Goal: Task Accomplishment & Management: Use online tool/utility

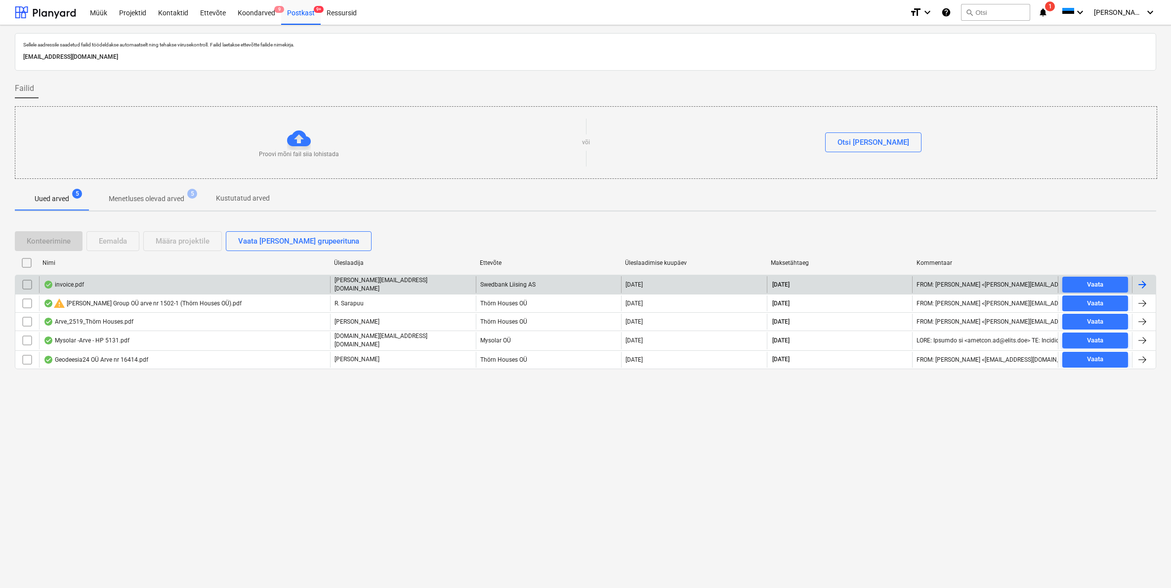
click at [65, 286] on div "invoice.pdf" at bounding box center [63, 285] width 41 height 8
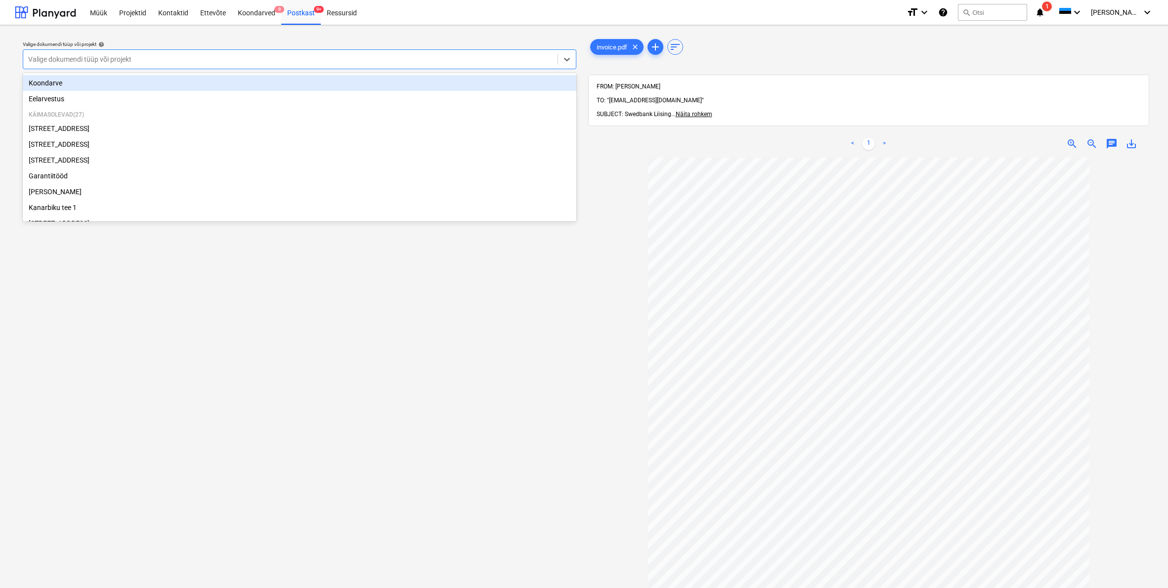
click at [46, 55] on div "Valige dokumendi tüüp või projekt" at bounding box center [290, 59] width 524 height 8
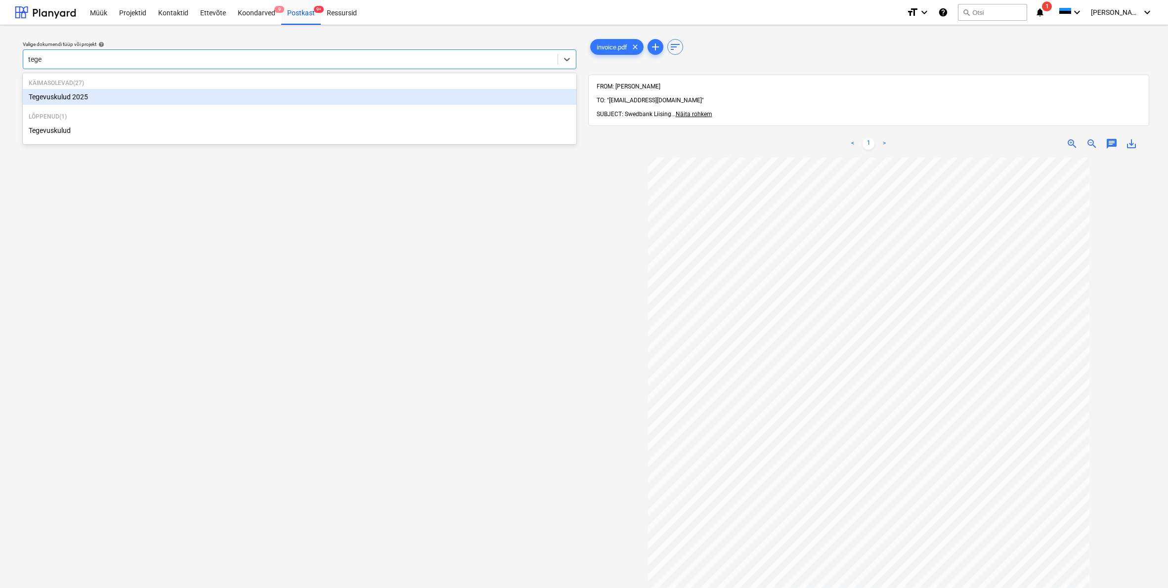
type input "tegev"
click at [54, 94] on div "Tegevuskulud 2025" at bounding box center [300, 97] width 554 height 16
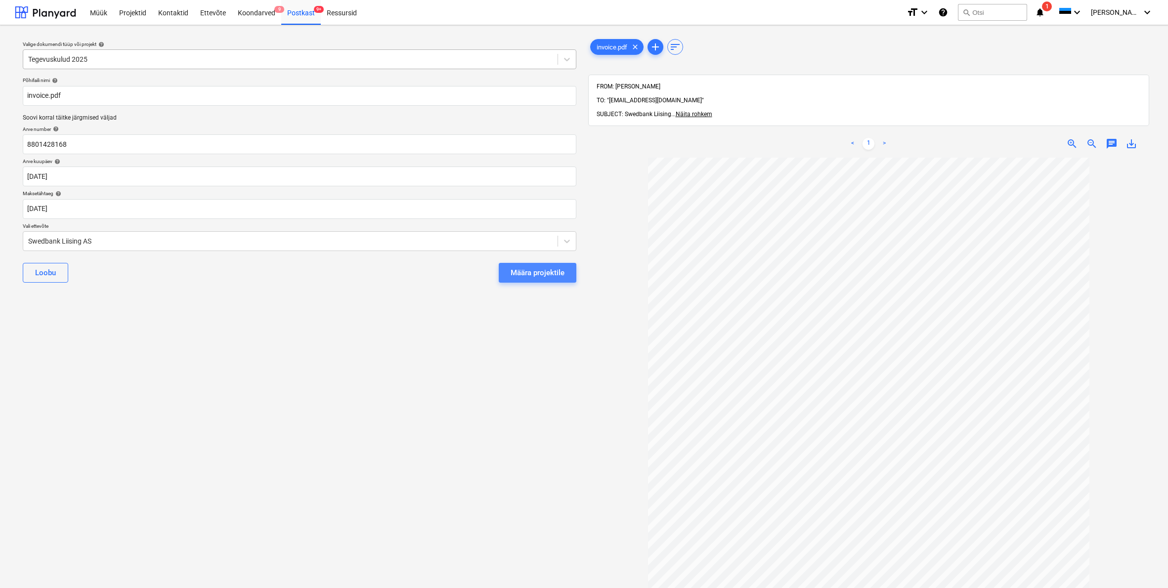
click at [553, 270] on div "Määra projektile" at bounding box center [538, 272] width 54 height 13
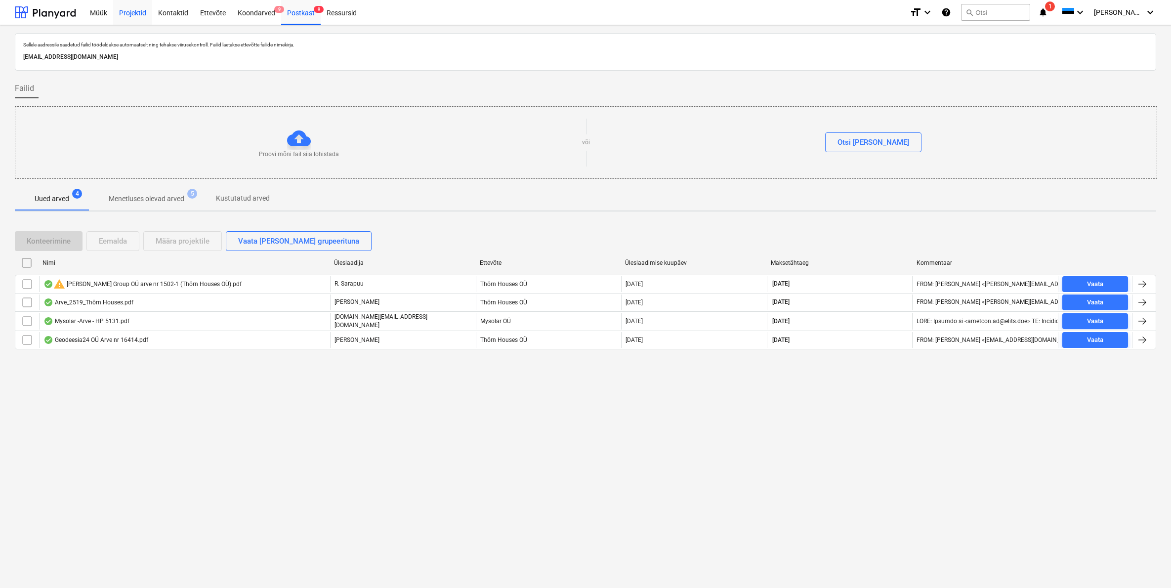
click at [135, 15] on div "Projektid" at bounding box center [132, 12] width 39 height 25
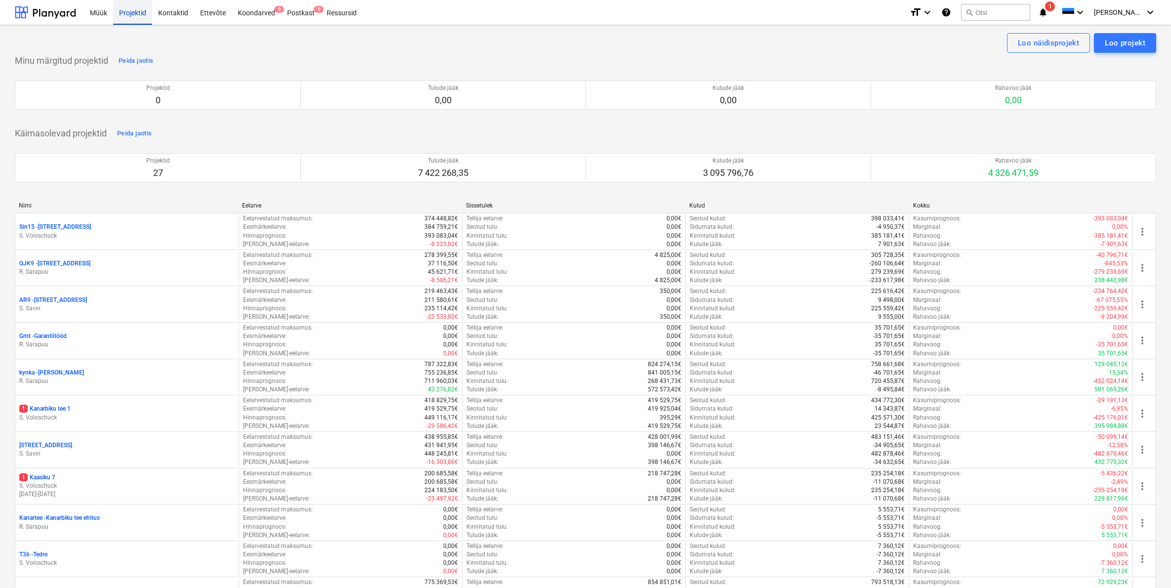
click at [138, 13] on div "Projektid" at bounding box center [132, 12] width 39 height 25
click at [262, 11] on div "Koondarved 9" at bounding box center [256, 12] width 49 height 25
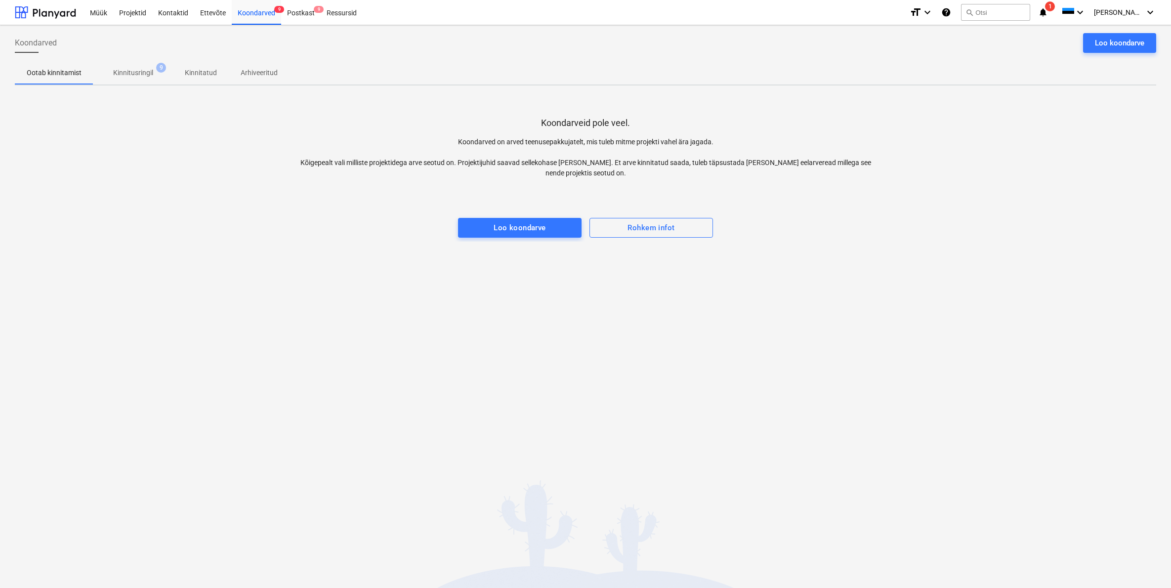
click at [137, 73] on p "Kinnitusringil" at bounding box center [133, 73] width 40 height 10
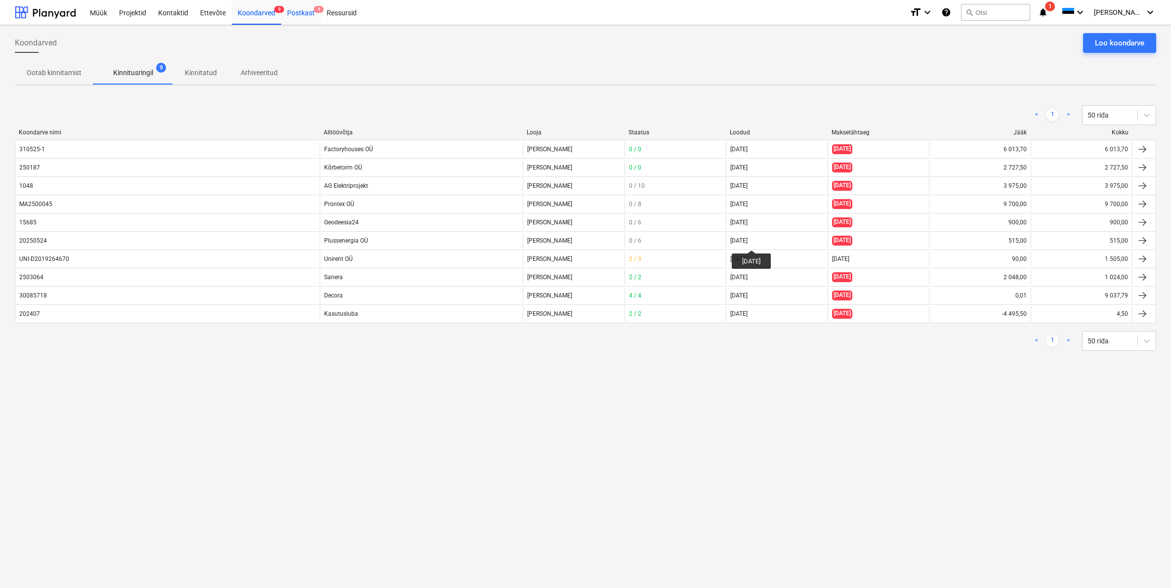
click at [298, 12] on div "Postkast 9" at bounding box center [301, 12] width 40 height 25
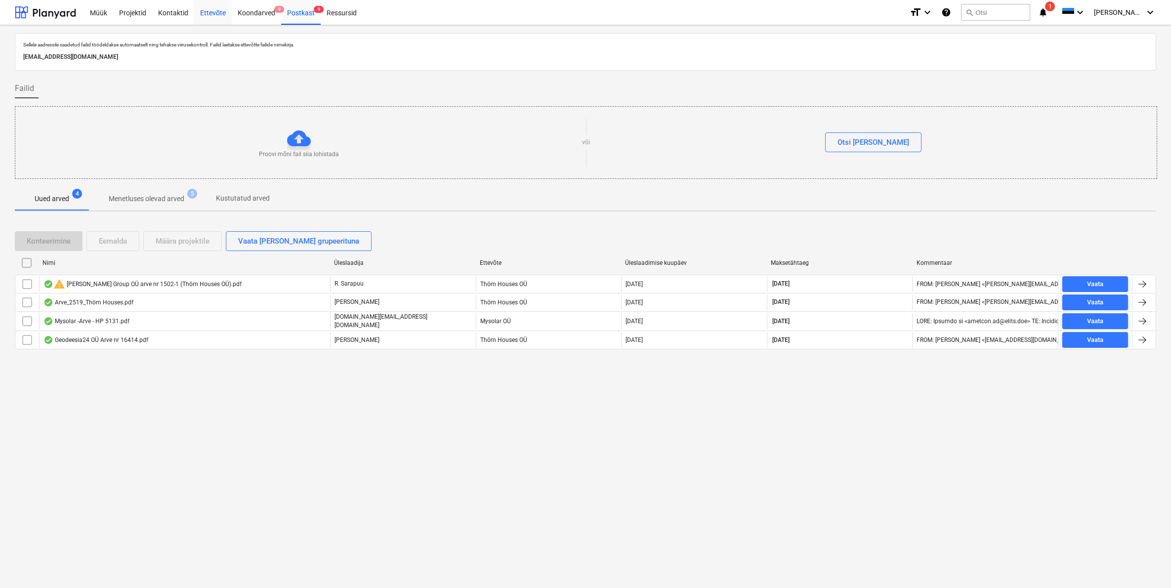
click at [303, 11] on div "Postkast 9" at bounding box center [301, 12] width 40 height 25
